Goal: Task Accomplishment & Management: Manage account settings

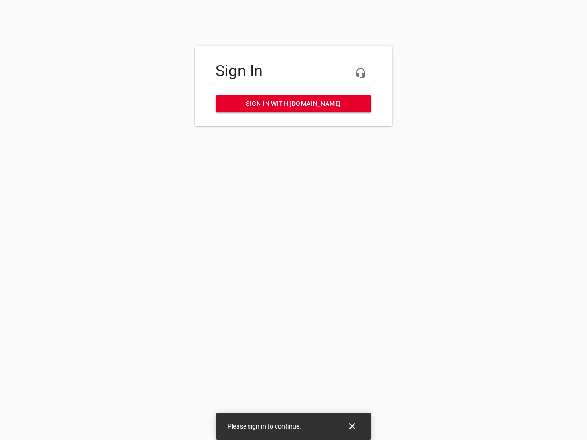
click at [361, 73] on icon "button" at bounding box center [360, 72] width 11 height 11
click at [352, 427] on icon "Close" at bounding box center [352, 426] width 6 height 6
